Goal: Communication & Community: Ask a question

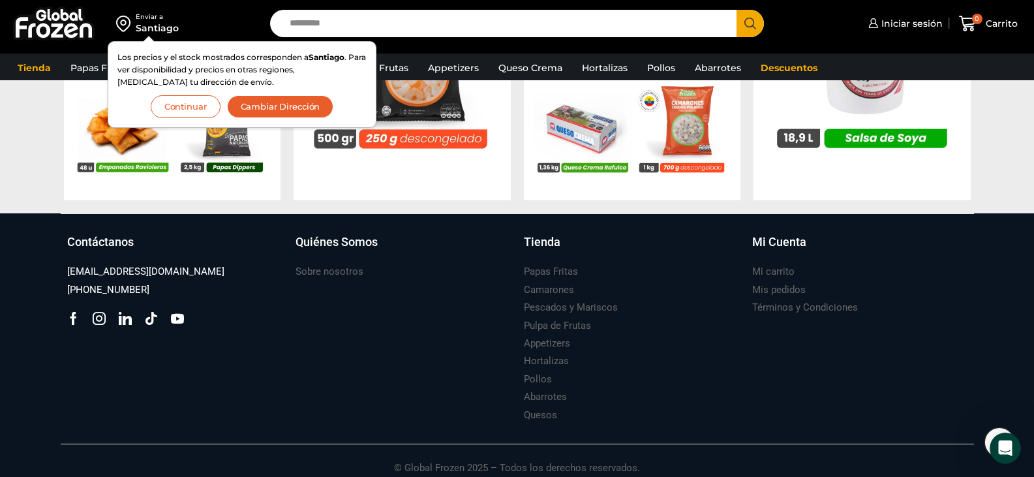
scroll to position [1444, 0]
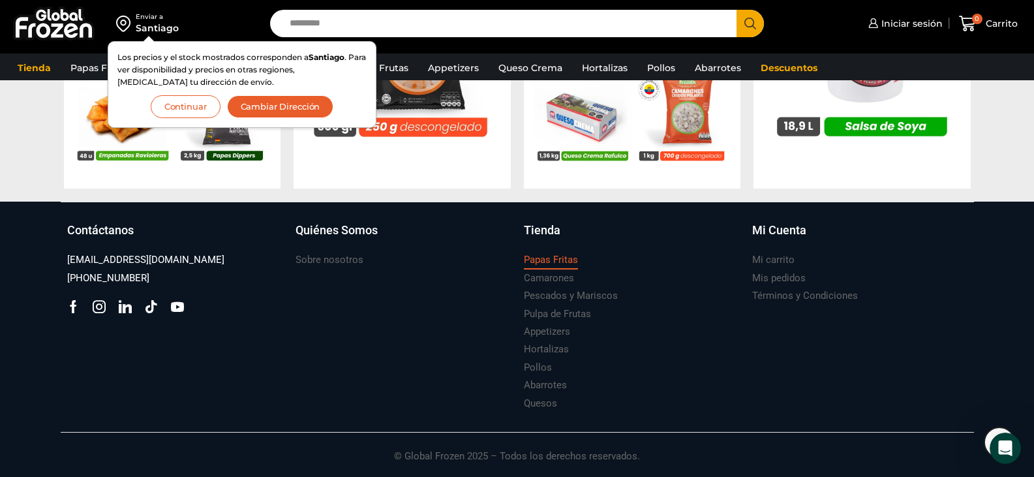
click at [559, 263] on h3 "Papas Fritas" at bounding box center [551, 260] width 54 height 14
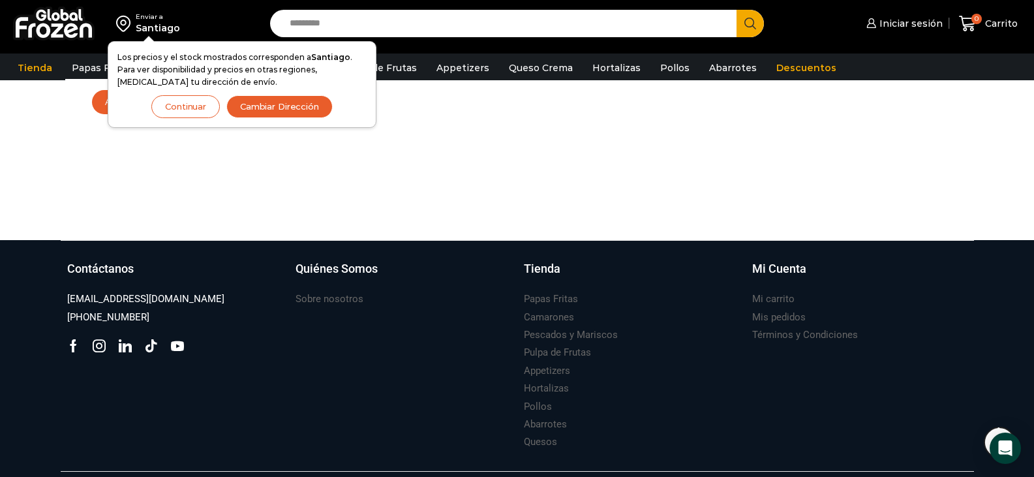
scroll to position [952, 0]
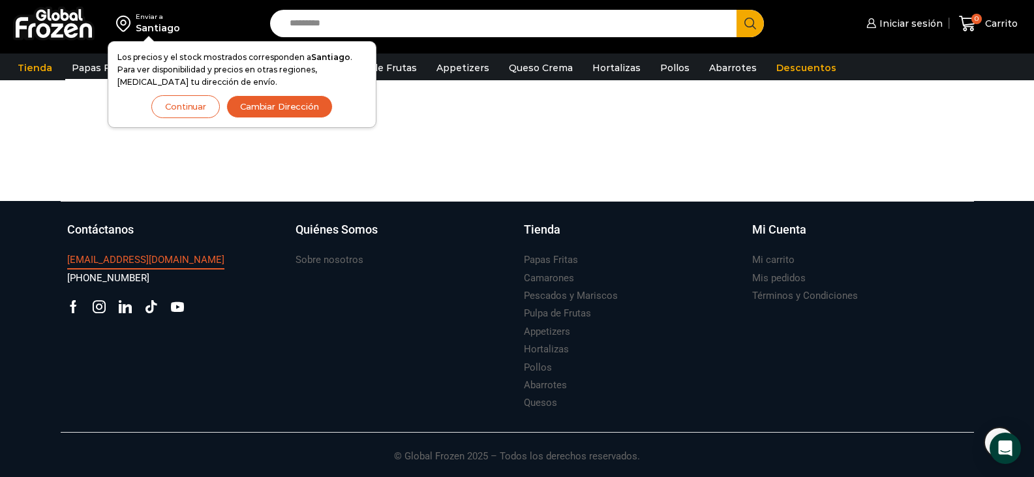
click at [117, 255] on h3 "[EMAIL_ADDRESS][DOMAIN_NAME]" at bounding box center [145, 260] width 157 height 14
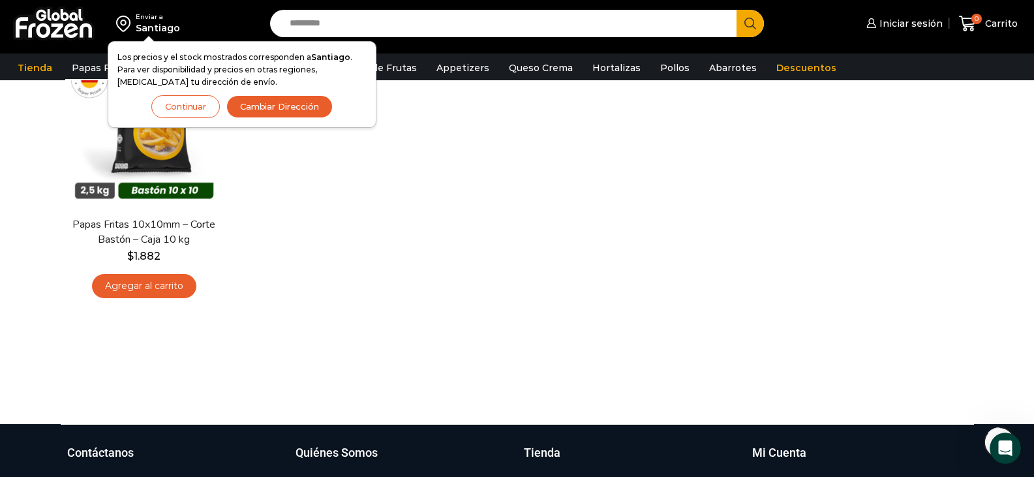
scroll to position [691, 0]
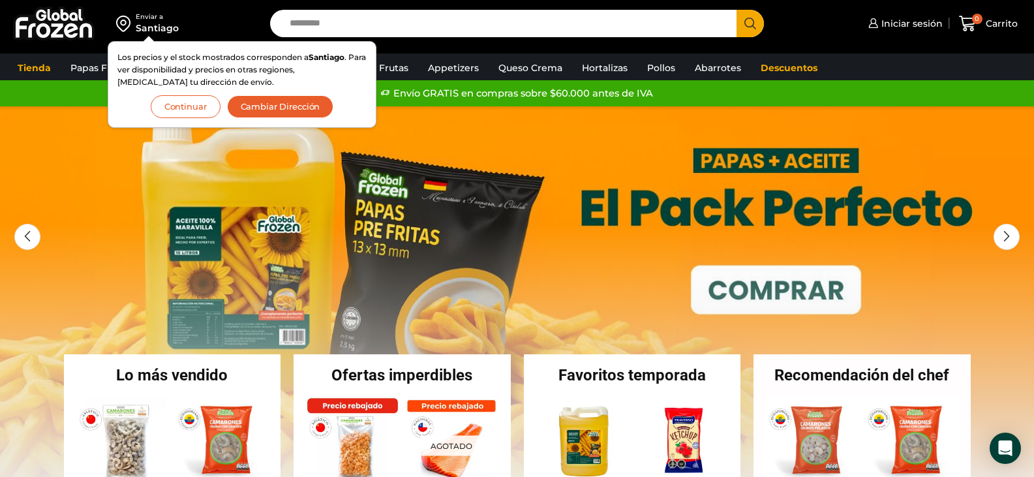
click at [178, 105] on button "Continuar" at bounding box center [186, 106] width 70 height 23
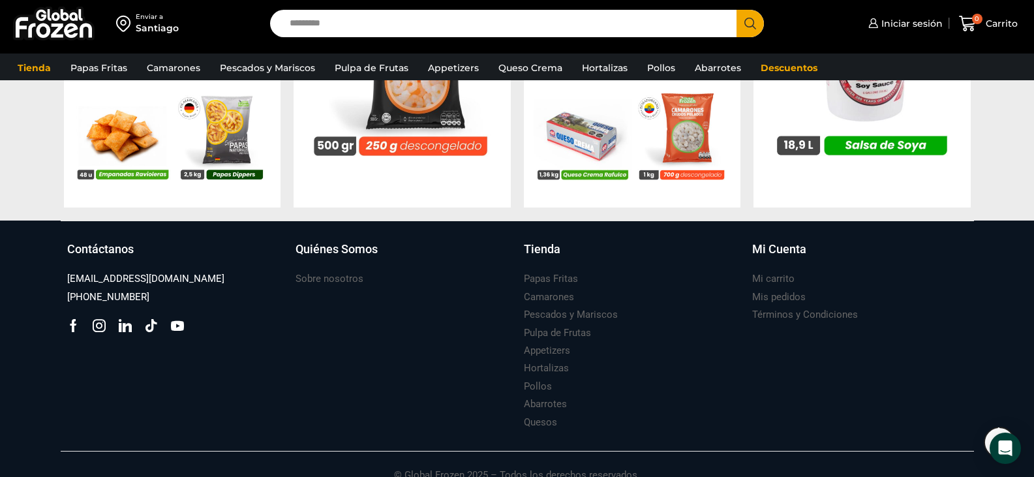
scroll to position [1435, 0]
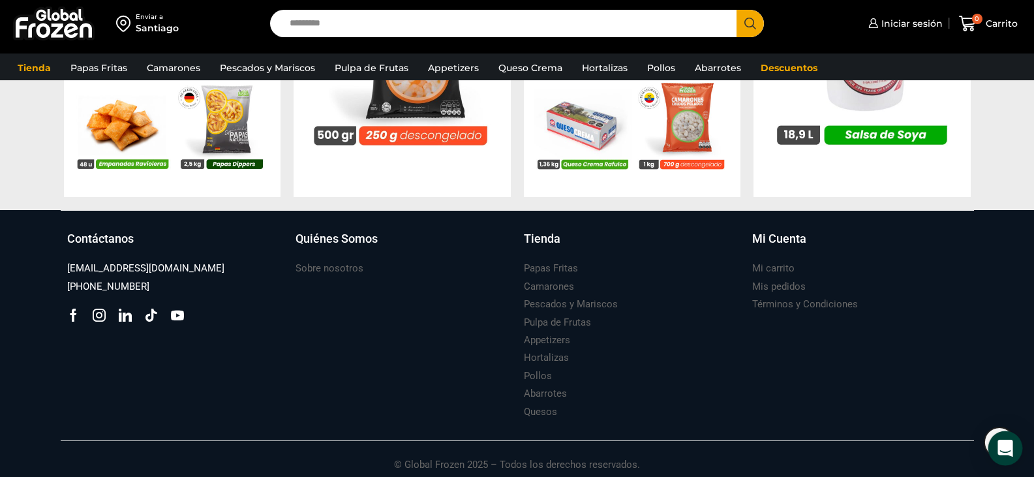
click at [1012, 448] on div "Open Intercom Messenger" at bounding box center [1005, 448] width 35 height 35
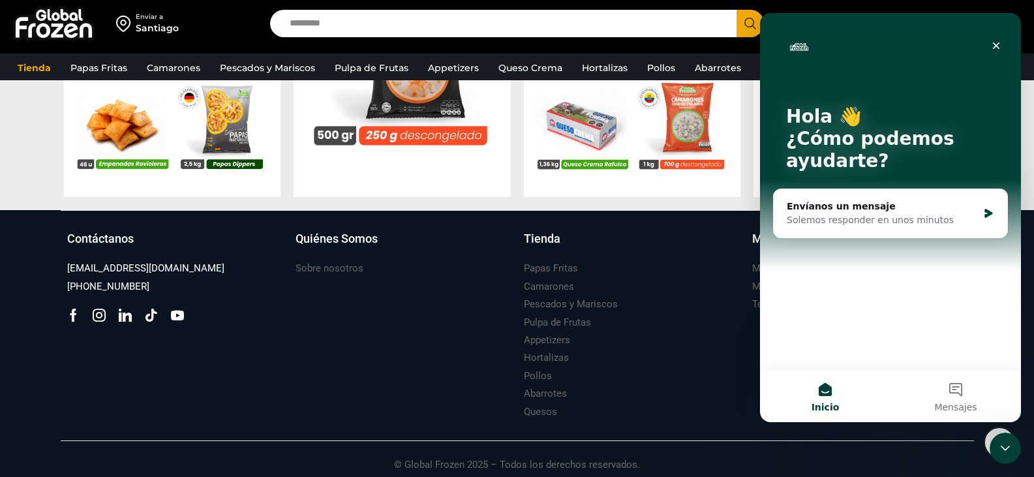
scroll to position [0, 0]
click at [860, 209] on div "Envíanos un mensaje" at bounding box center [882, 207] width 191 height 14
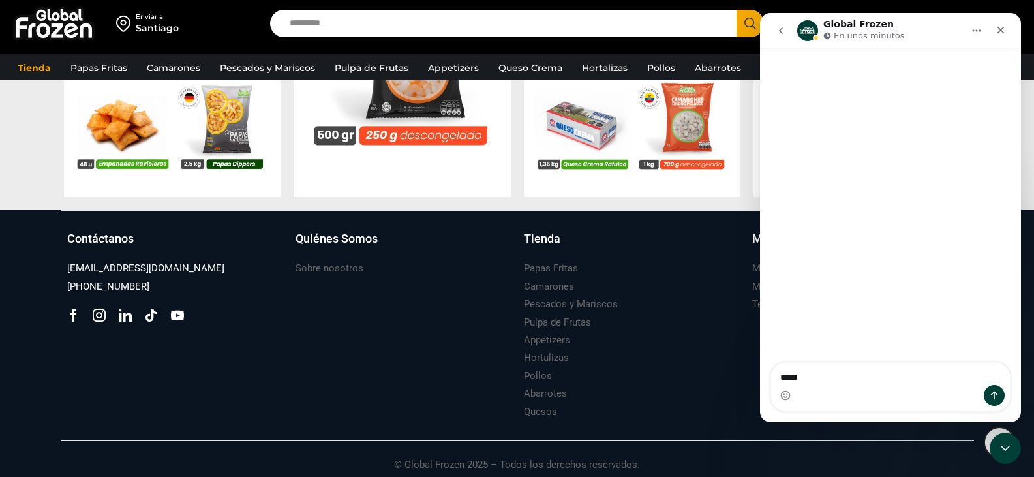
type textarea "******"
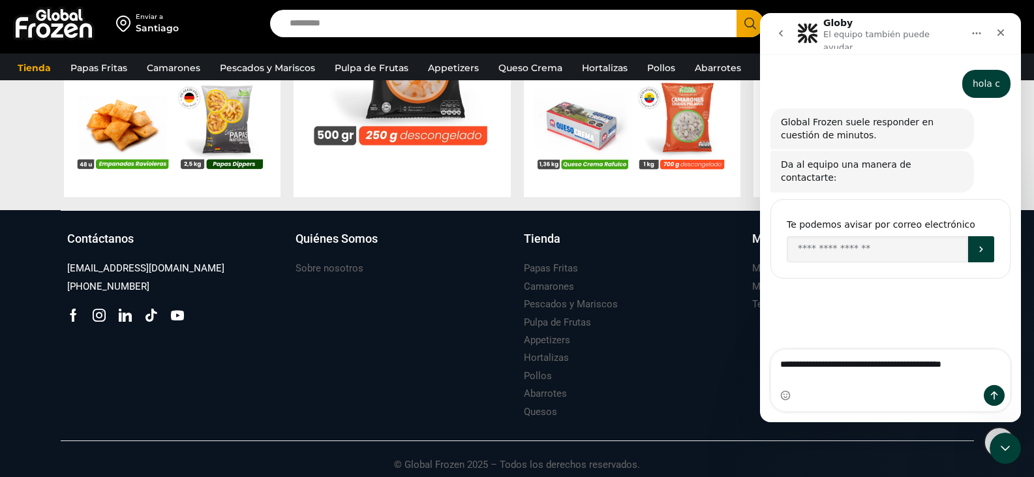
type textarea "**********"
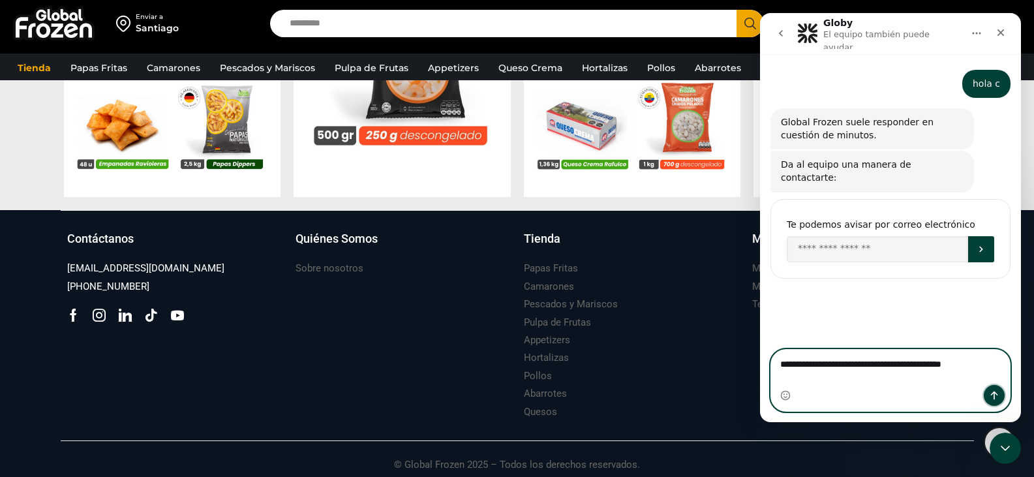
click at [1000, 401] on button "Enviar un mensaje…" at bounding box center [994, 395] width 21 height 21
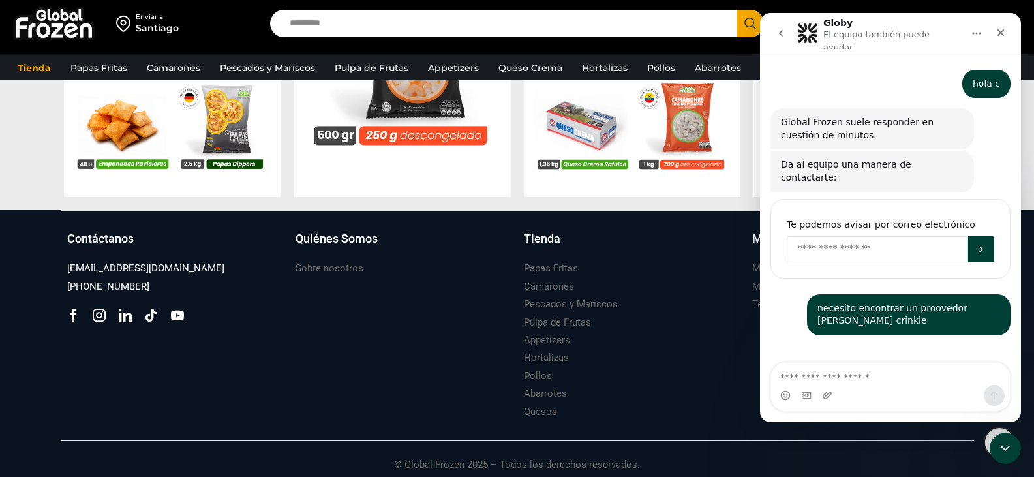
click at [874, 236] on input "Enter your email" at bounding box center [877, 249] width 181 height 26
type input "**********"
click at [986, 236] on button "Enviar" at bounding box center [981, 249] width 26 height 26
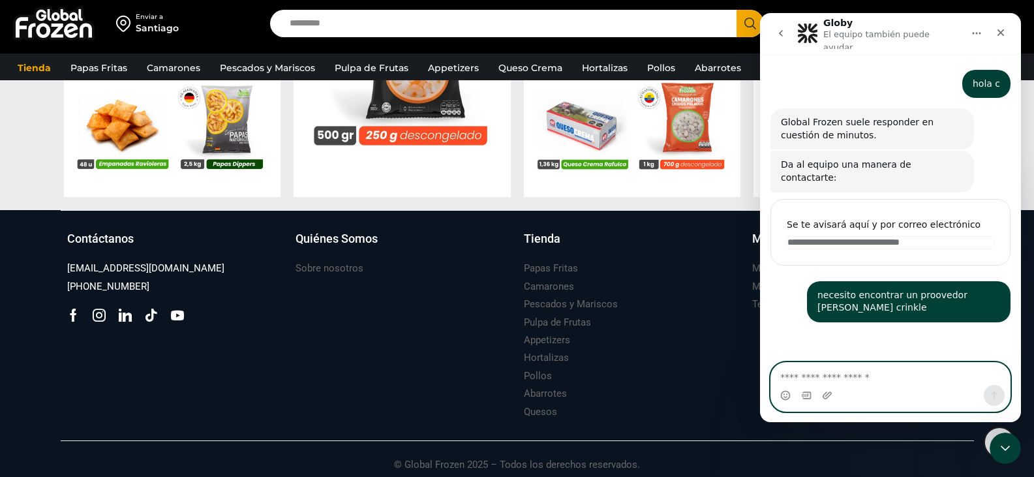
click at [836, 378] on textarea "Escribe un mensaje..." at bounding box center [890, 374] width 239 height 22
click at [875, 376] on textarea "Escribe un mensaje..." at bounding box center [890, 374] width 239 height 22
